Goal: Information Seeking & Learning: Learn about a topic

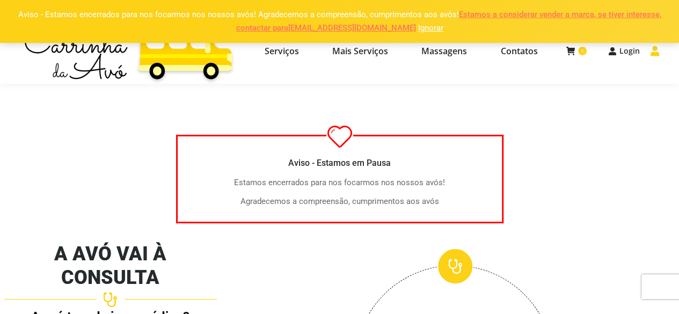
click at [393, 36] on p "Aviso - Estamos encerrados para nos focarmos nos nossos avós! Agradecemos a com…" at bounding box center [339, 21] width 679 height 43
click at [378, 28] on link "Estamos a considerar vender a marca, se tiver interesse, contactar para [EMAIL_…" at bounding box center [448, 21] width 425 height 23
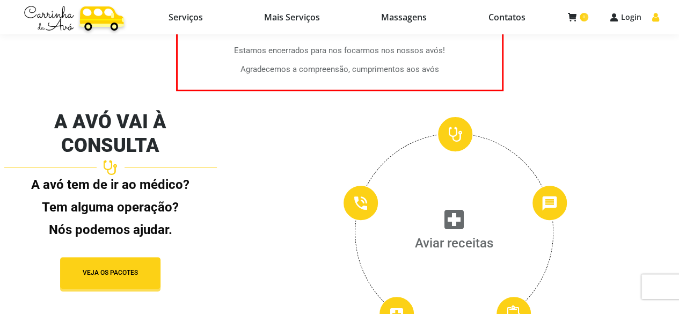
scroll to position [107, 0]
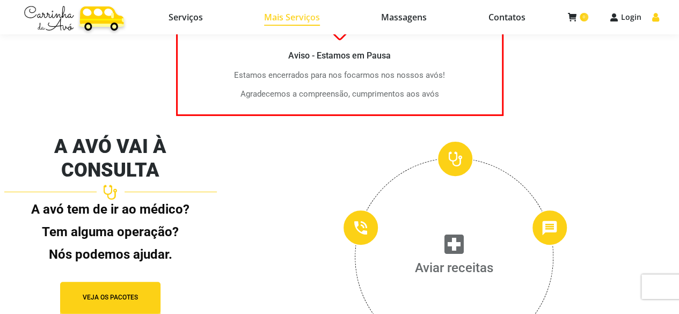
click at [301, 13] on span "Mais Serviços" at bounding box center [292, 17] width 56 height 11
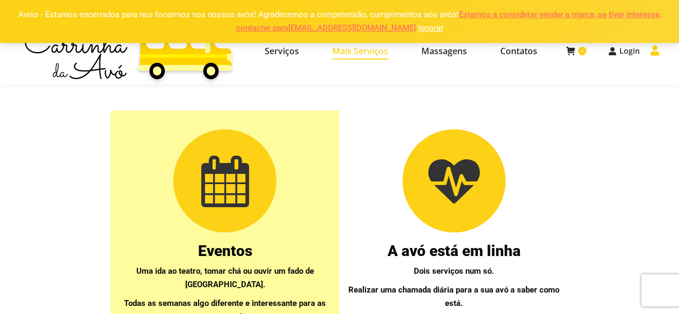
select select "https://www.carrinhadaavo.pt/servicos-apoio-domiciliario-coimbra/"
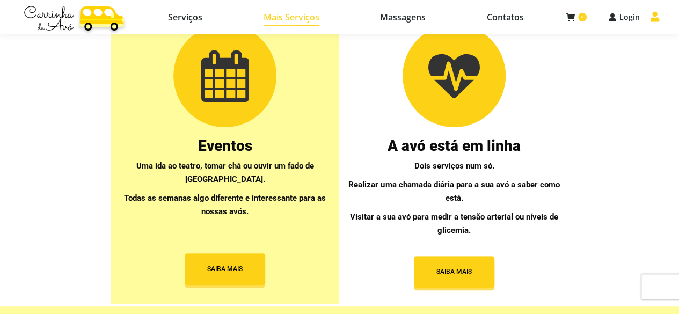
scroll to position [149, 0]
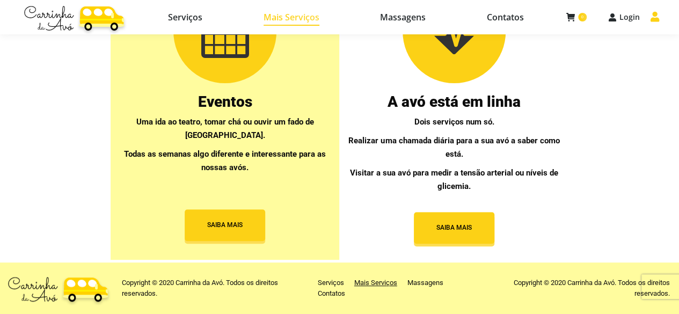
click at [344, 270] on div "Copyright © 2020 Carrinha da Avó. Todos os direitos reservados. Serviços Mais S…" at bounding box center [336, 288] width 665 height 52
click at [336, 283] on span "Serviços" at bounding box center [331, 282] width 26 height 11
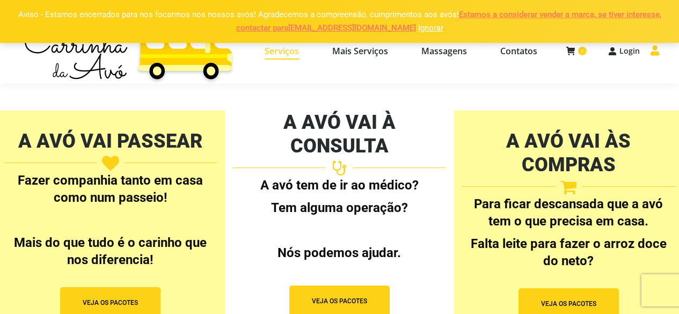
select select "[URL][DOMAIN_NAME]"
click at [504, 54] on span "Contatos" at bounding box center [518, 51] width 37 height 11
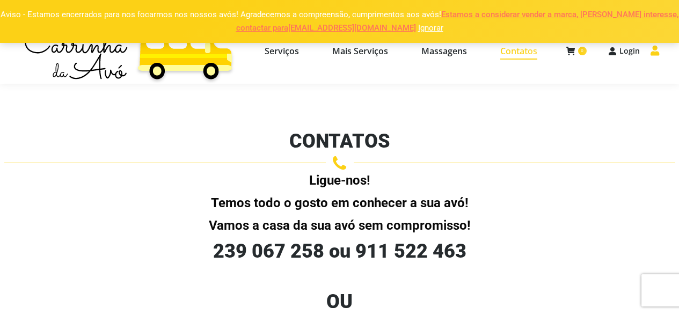
select select "https://www.carrinhadaavo.pt/contatos-apoio-domiciliario-coimbra/"
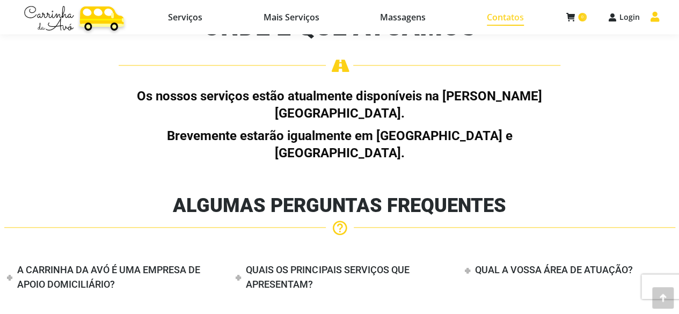
scroll to position [751, 0]
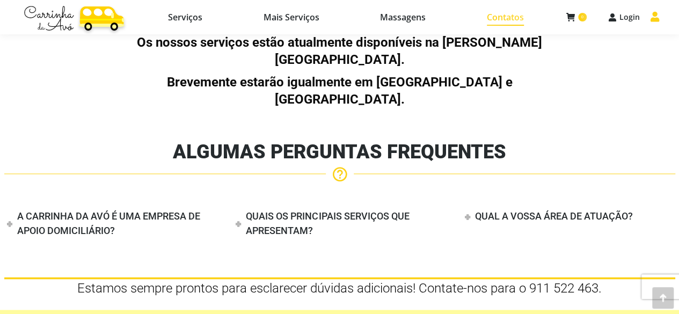
click at [332, 210] on h4 "QUAIS OS PRINCIPAIS SERVIÇOS QUE APRESENTAM?" at bounding box center [327, 223] width 163 height 26
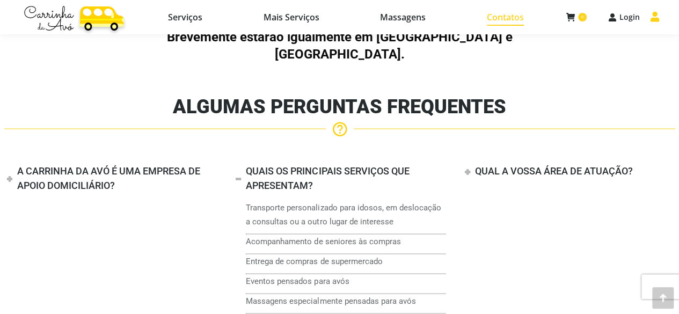
scroll to position [858, 0]
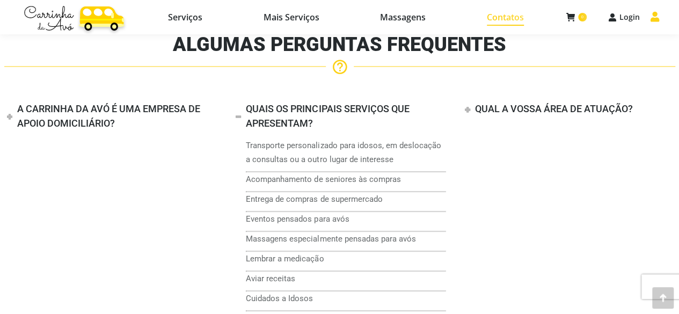
click at [110, 102] on div "A CARRINHA DA AVÓ É UMA EMPRESA DE APOIO DOMICILIÁRIO?" at bounding box center [110, 116] width 213 height 29
